Goal: Task Accomplishment & Management: Use online tool/utility

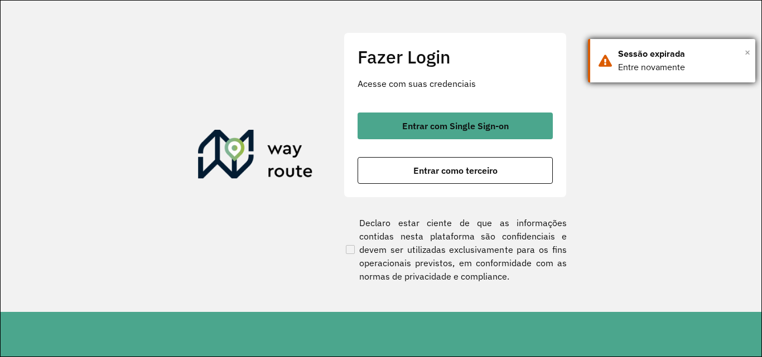
click at [747, 53] on span "×" at bounding box center [748, 52] width 6 height 17
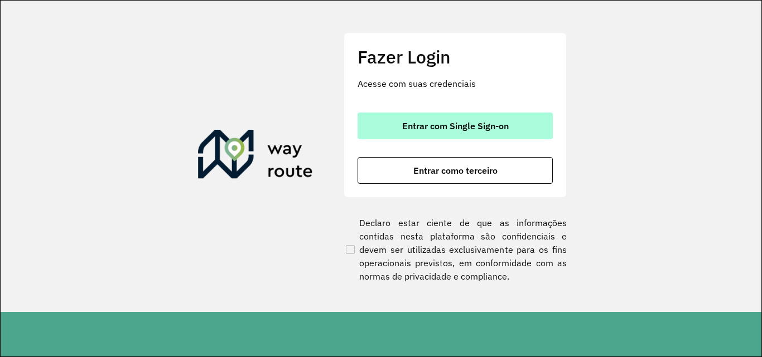
click at [441, 113] on button "Entrar com Single Sign-on" at bounding box center [454, 126] width 195 height 27
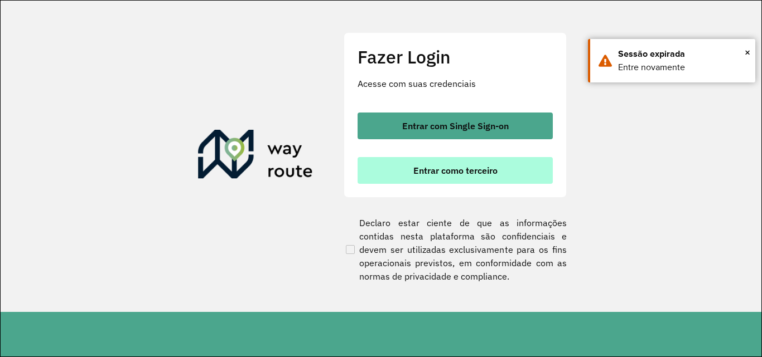
click at [473, 170] on span "Entrar como terceiro" at bounding box center [455, 170] width 84 height 9
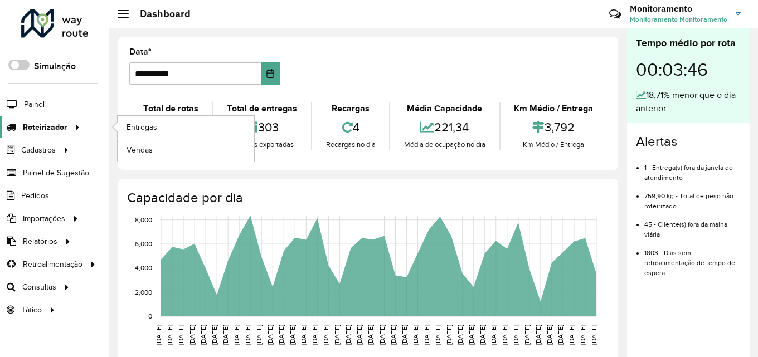
click at [25, 122] on span "Roteirizador" at bounding box center [45, 128] width 44 height 12
click at [131, 128] on span "Entregas" at bounding box center [143, 128] width 32 height 12
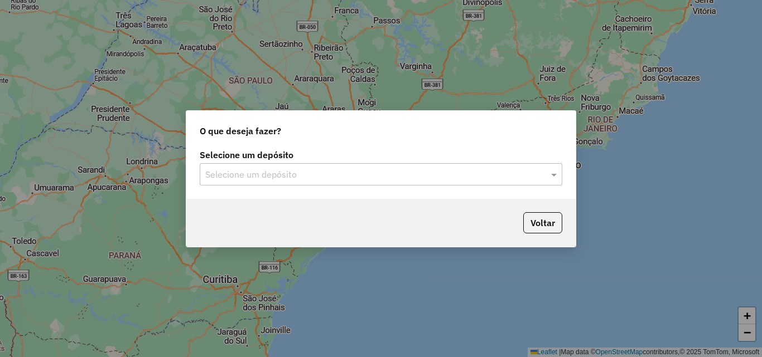
click at [439, 176] on input "text" at bounding box center [369, 174] width 329 height 13
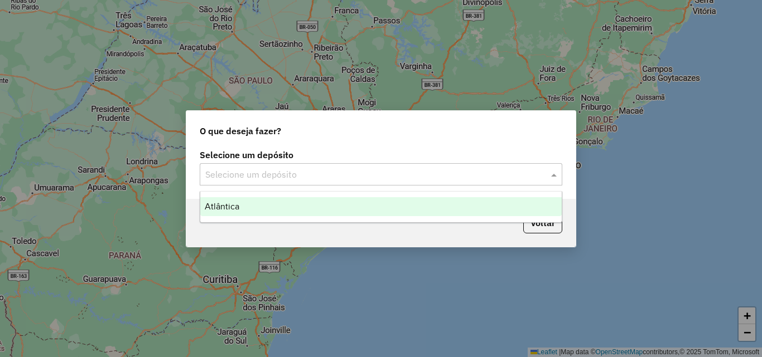
click at [313, 201] on div "Atlântica" at bounding box center [380, 206] width 361 height 19
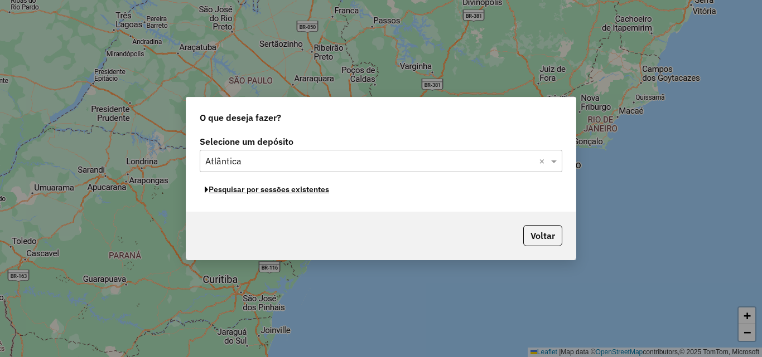
click at [257, 192] on button "Pesquisar por sessões existentes" at bounding box center [267, 189] width 134 height 17
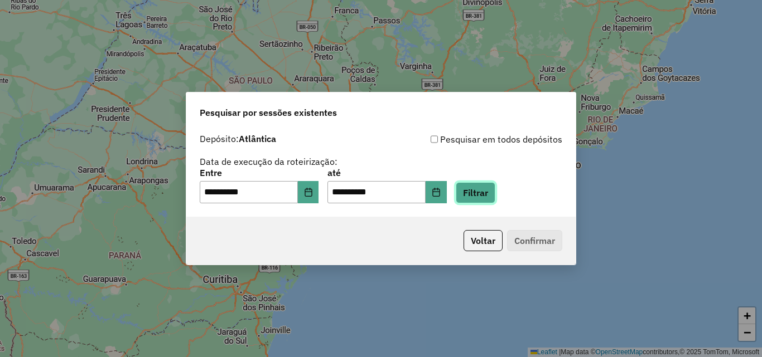
click at [484, 198] on button "Filtrar" at bounding box center [476, 192] width 40 height 21
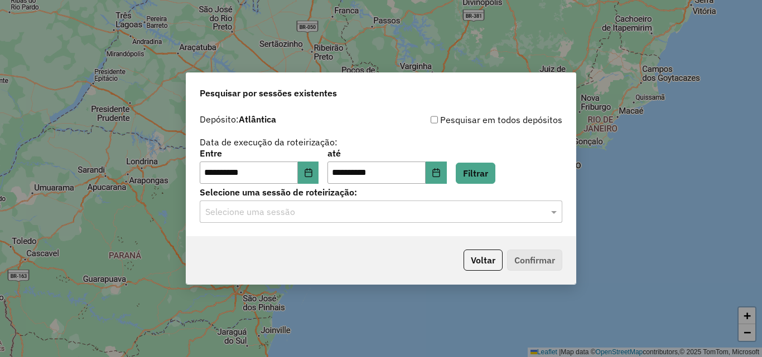
click at [444, 215] on input "text" at bounding box center [369, 212] width 329 height 13
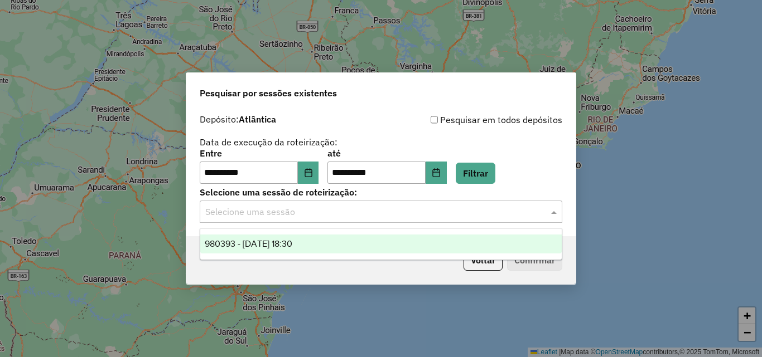
click at [292, 240] on span "980393 - [DATE] 18:30" at bounding box center [249, 243] width 88 height 9
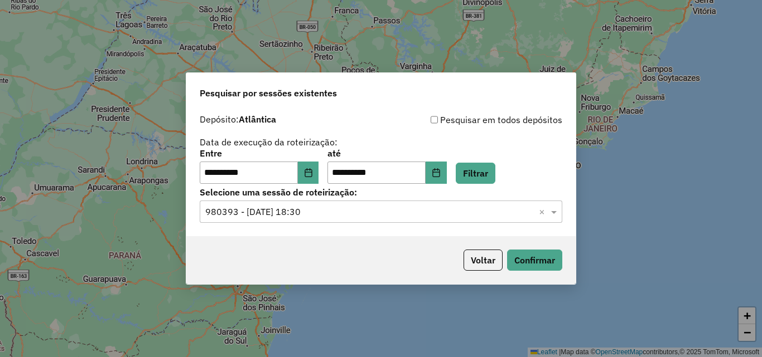
click at [396, 133] on div "**********" at bounding box center [381, 148] width 362 height 71
click at [523, 258] on button "Confirmar" at bounding box center [534, 260] width 55 height 21
click at [482, 259] on button "Voltar" at bounding box center [482, 260] width 39 height 21
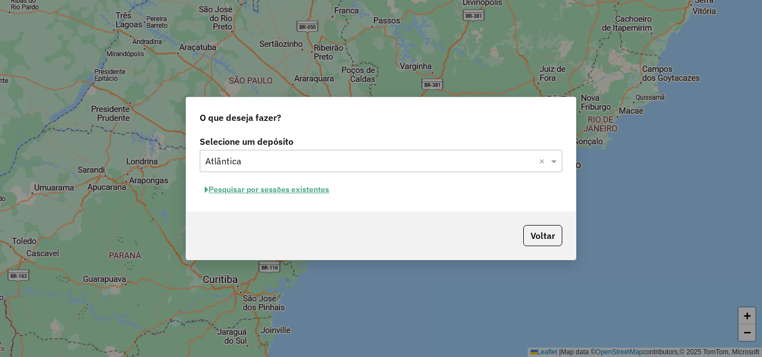
click at [563, 136] on div "Selecione um depósito Selecione um depósito × Atlântica × Pesquisar por sessões…" at bounding box center [380, 172] width 389 height 79
click at [546, 242] on button "Voltar" at bounding box center [542, 235] width 39 height 21
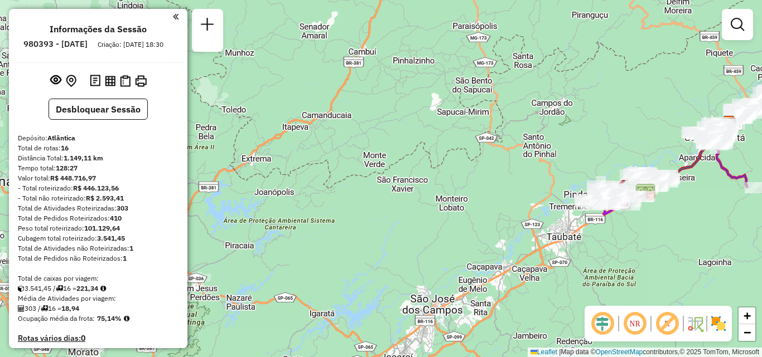
drag, startPoint x: 509, startPoint y: 200, endPoint x: 390, endPoint y: 187, distance: 119.5
click at [390, 187] on div "Janela de atendimento Grade de atendimento Capacidade Transportadoras Veículos …" at bounding box center [381, 178] width 762 height 357
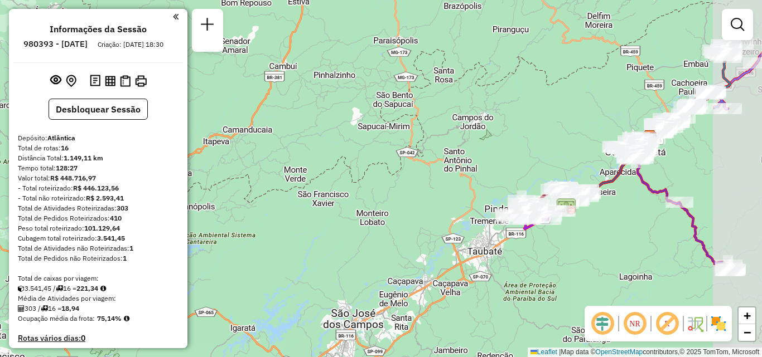
drag, startPoint x: 658, startPoint y: 191, endPoint x: 429, endPoint y: 255, distance: 237.3
click at [429, 255] on div "Janela de atendimento Grade de atendimento Capacidade Transportadoras Veículos …" at bounding box center [381, 178] width 762 height 357
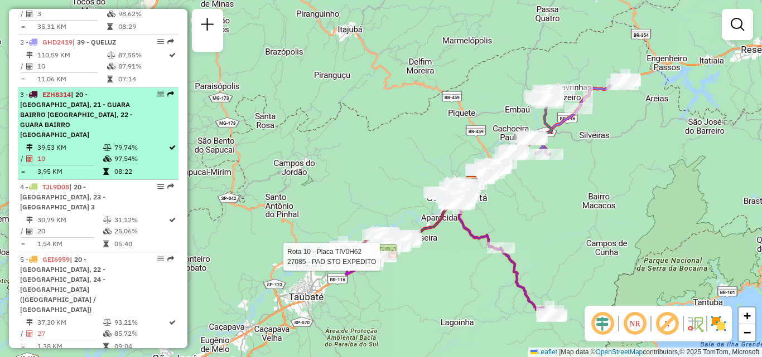
scroll to position [502, 0]
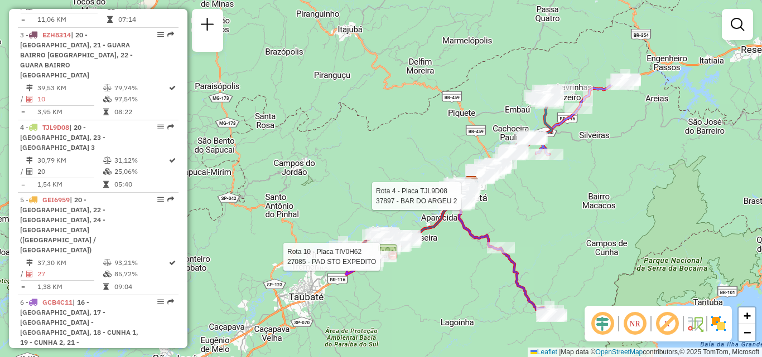
select select "**********"
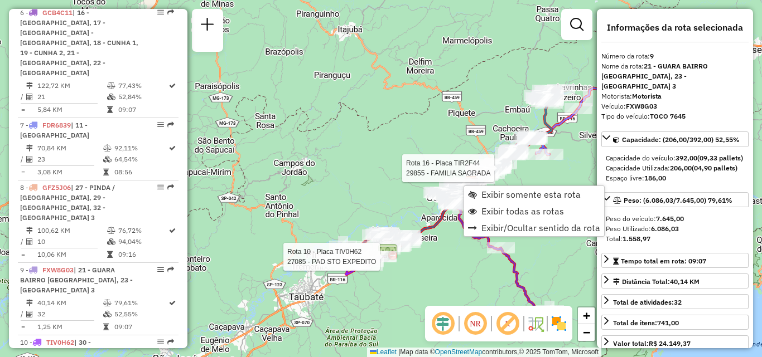
scroll to position [986, 0]
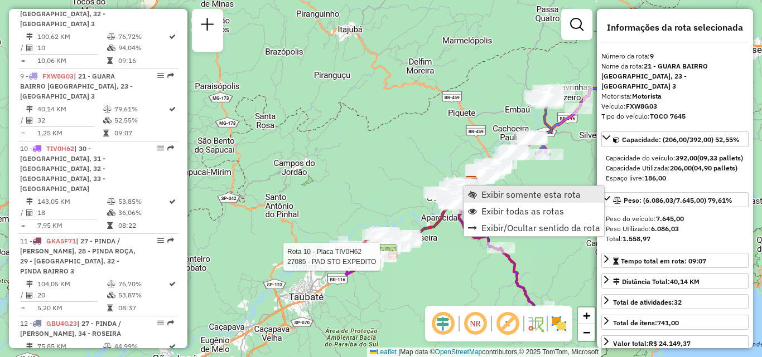
click at [550, 197] on span "Exibir somente esta rota" at bounding box center [530, 194] width 99 height 9
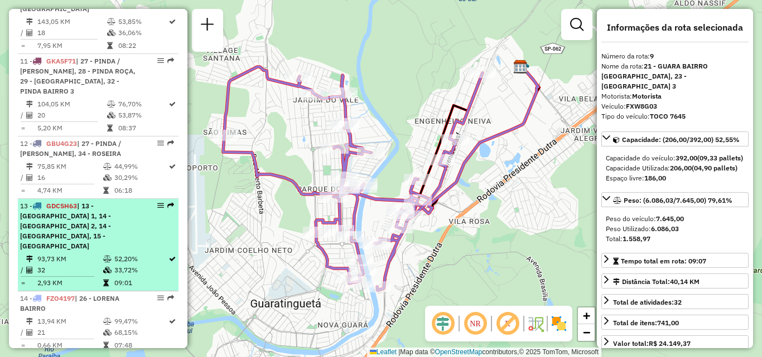
scroll to position [1227, 0]
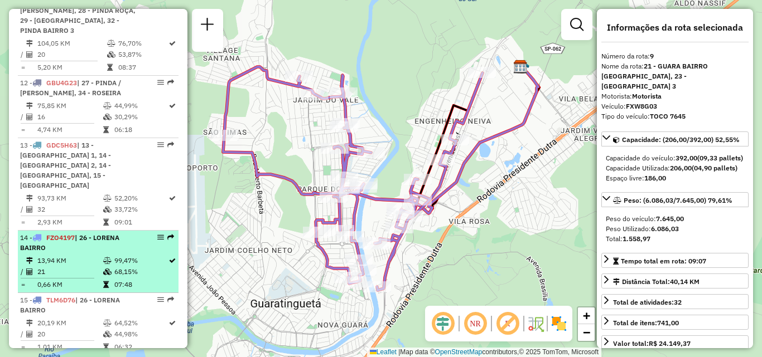
click at [91, 233] on div "14 - FZO4197 | 26 - LORENA BAIRRO" at bounding box center [79, 243] width 118 height 20
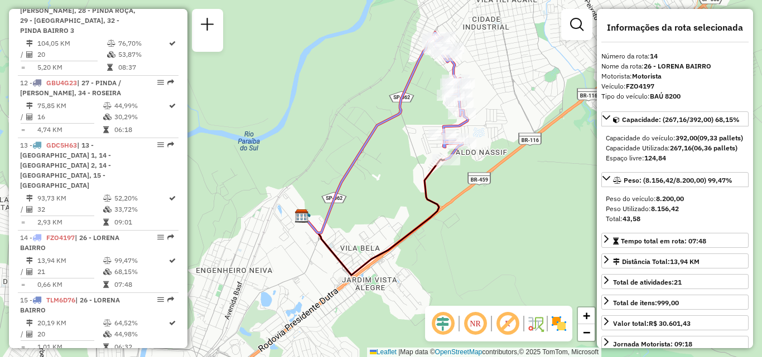
drag, startPoint x: 504, startPoint y: 215, endPoint x: 512, endPoint y: 184, distance: 31.7
click at [512, 184] on div "Janela de atendimento Grade de atendimento Capacidade Transportadoras Veículos …" at bounding box center [381, 178] width 762 height 357
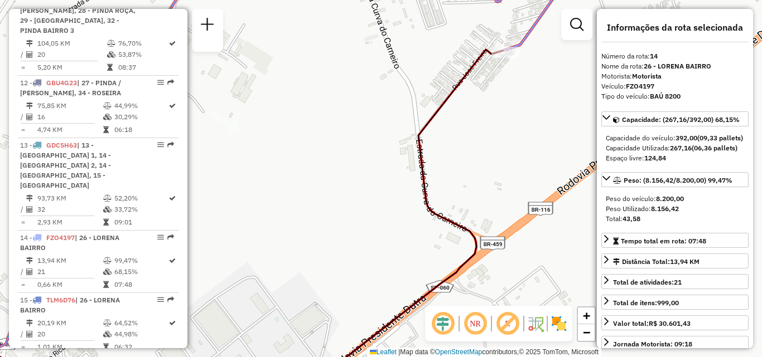
drag, startPoint x: 438, startPoint y: 117, endPoint x: 321, endPoint y: 243, distance: 172.1
click at [323, 243] on div "Janela de atendimento Grade de atendimento Capacidade Transportadoras Veículos …" at bounding box center [381, 178] width 762 height 357
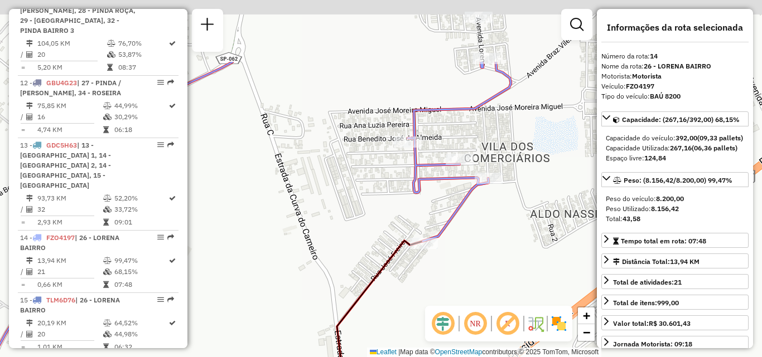
drag, startPoint x: 471, startPoint y: 142, endPoint x: 419, endPoint y: 220, distance: 93.3
click at [456, 254] on div "Janela de atendimento Grade de atendimento Capacidade Transportadoras Veículos …" at bounding box center [381, 178] width 762 height 357
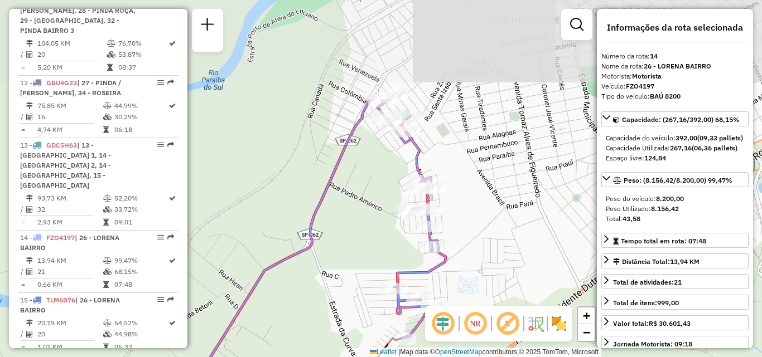
drag, startPoint x: 374, startPoint y: 84, endPoint x: 373, endPoint y: 219, distance: 135.0
click at [373, 219] on div "Janela de atendimento Grade de atendimento Capacidade Transportadoras Veículos …" at bounding box center [381, 178] width 762 height 357
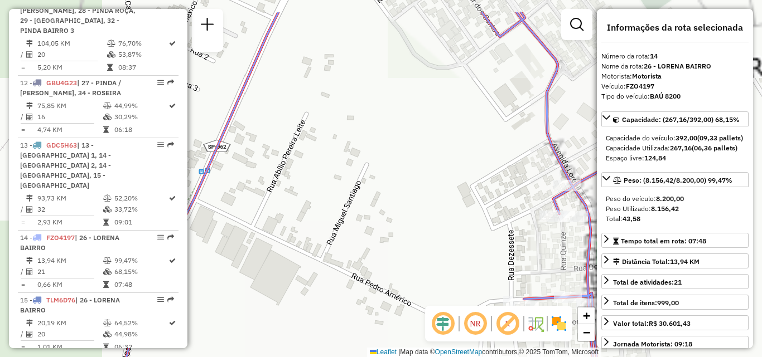
drag, startPoint x: 362, startPoint y: 105, endPoint x: 366, endPoint y: 297, distance: 192.5
click at [366, 297] on div "Janela de atendimento Grade de atendimento Capacidade Transportadoras Veículos …" at bounding box center [381, 178] width 762 height 357
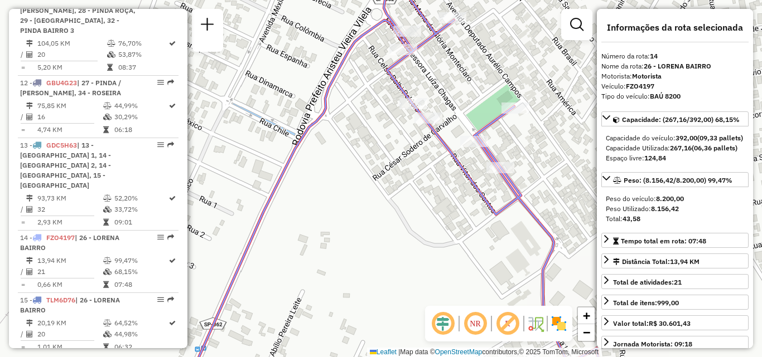
drag, startPoint x: 389, startPoint y: 183, endPoint x: 364, endPoint y: 247, distance: 68.4
click at [364, 247] on div "Janela de atendimento Grade de atendimento Capacidade Transportadoras Veículos …" at bounding box center [381, 178] width 762 height 357
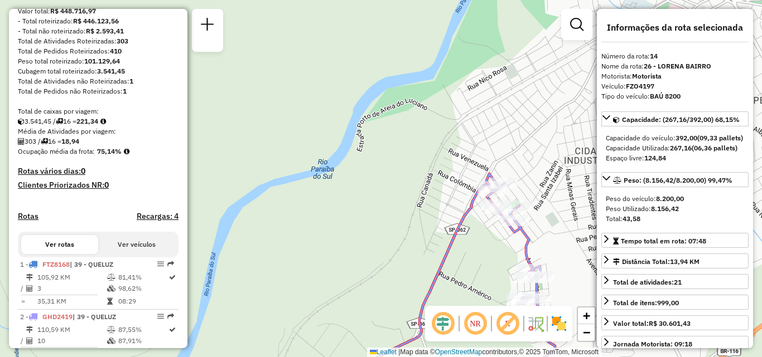
scroll to position [0, 0]
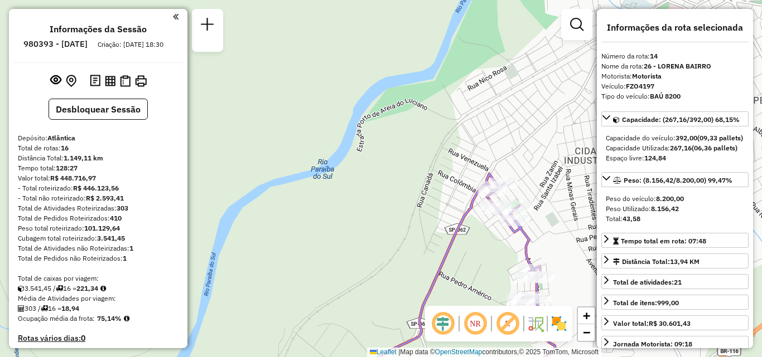
click at [173, 21] on em at bounding box center [176, 17] width 6 height 10
